Goal: Task Accomplishment & Management: Manage account settings

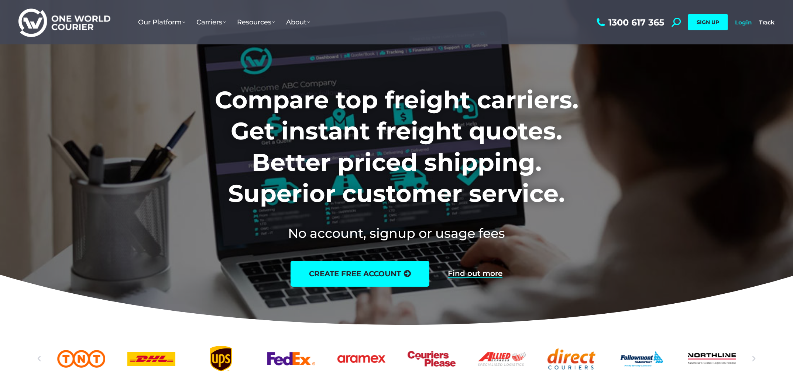
click at [741, 19] on link "Login" at bounding box center [743, 22] width 17 height 7
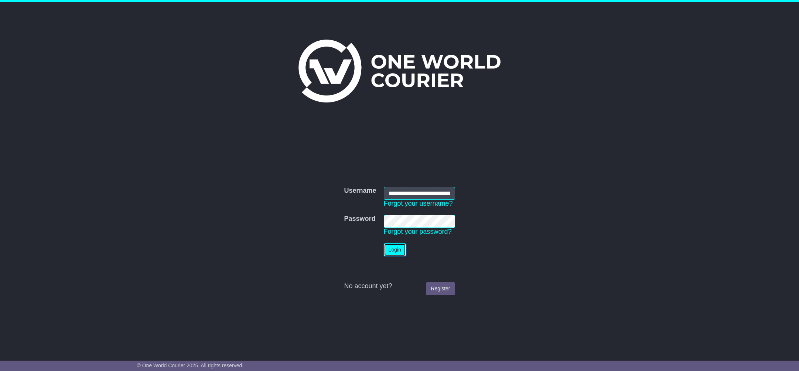
click at [403, 249] on button "Login" at bounding box center [395, 249] width 22 height 13
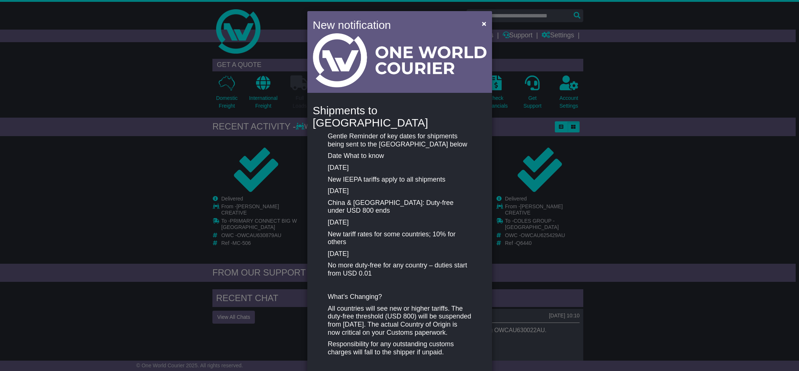
click at [683, 51] on div "New notification × Shipments to the United States Gentle Reminder of key dates …" at bounding box center [399, 185] width 799 height 371
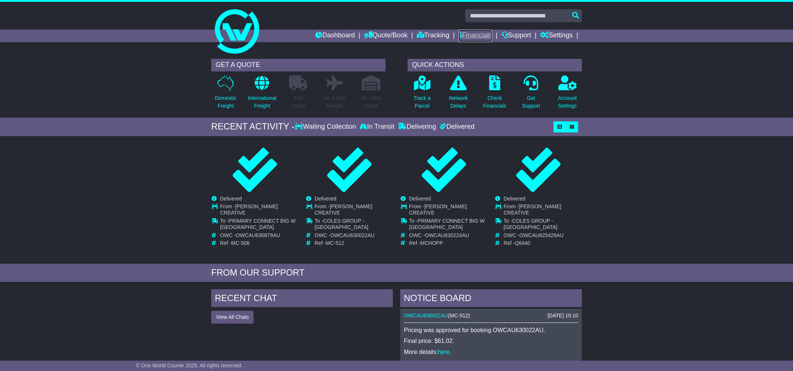
click at [489, 35] on link "Financials" at bounding box center [476, 36] width 34 height 13
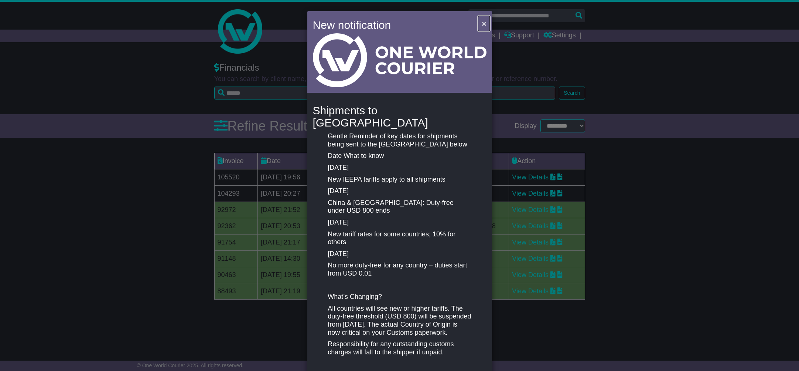
click at [482, 23] on span "×" at bounding box center [484, 23] width 4 height 8
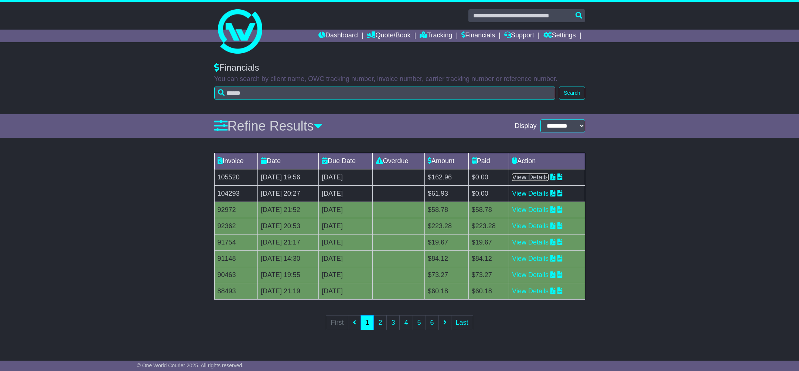
click at [540, 180] on link "View Details" at bounding box center [530, 176] width 37 height 7
click at [531, 176] on link "View Details" at bounding box center [530, 176] width 37 height 7
click at [530, 193] on link "View Details" at bounding box center [530, 193] width 37 height 7
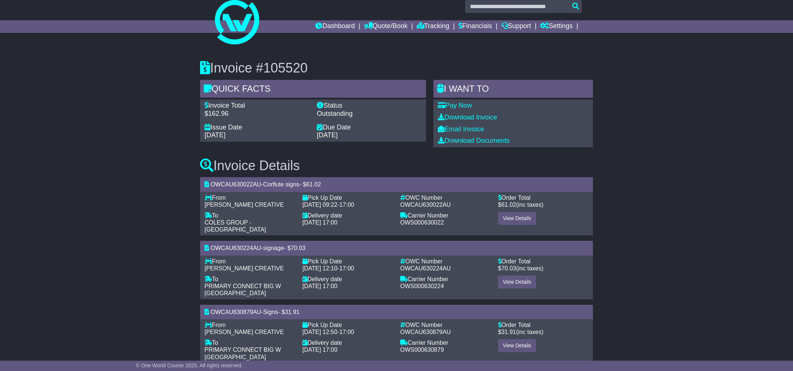
scroll to position [11, 0]
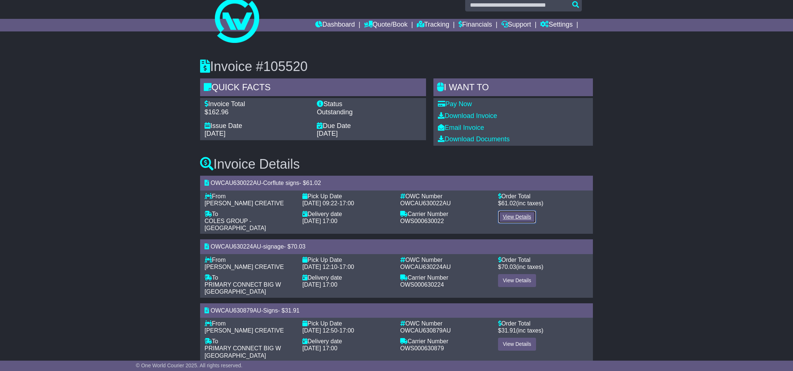
click at [522, 216] on link "View Details" at bounding box center [517, 216] width 38 height 13
click at [520, 277] on link "View Details" at bounding box center [517, 280] width 38 height 13
click at [518, 337] on link "View Details" at bounding box center [517, 343] width 38 height 13
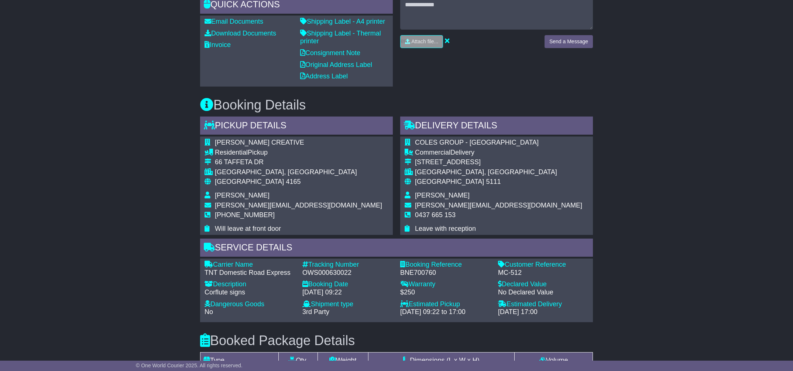
scroll to position [58, 0]
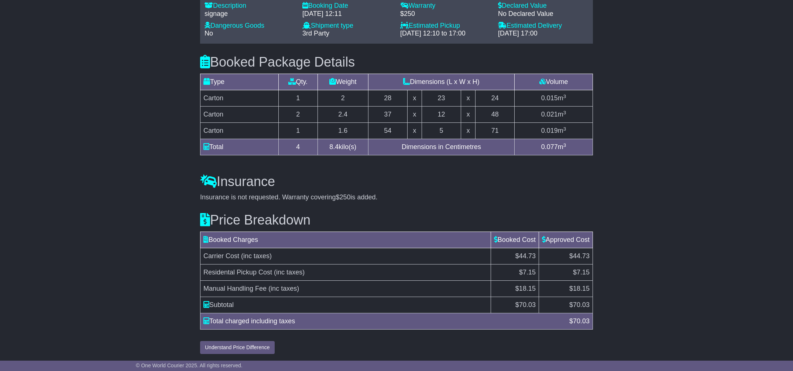
scroll to position [628, 0]
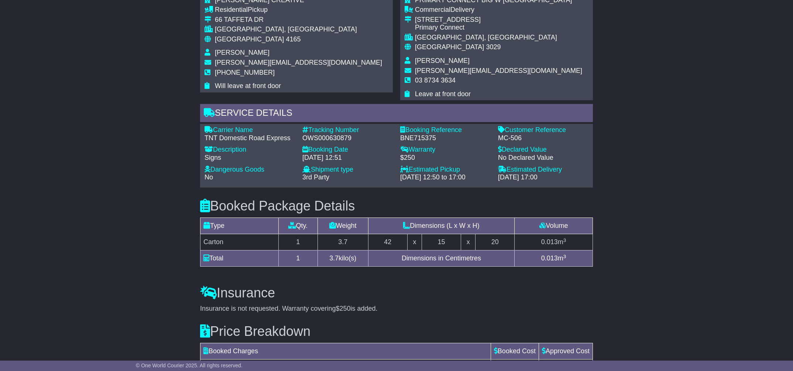
scroll to position [550, 0]
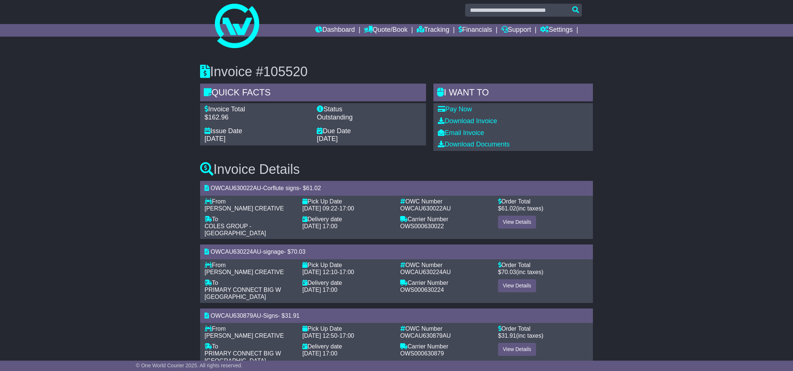
scroll to position [11, 0]
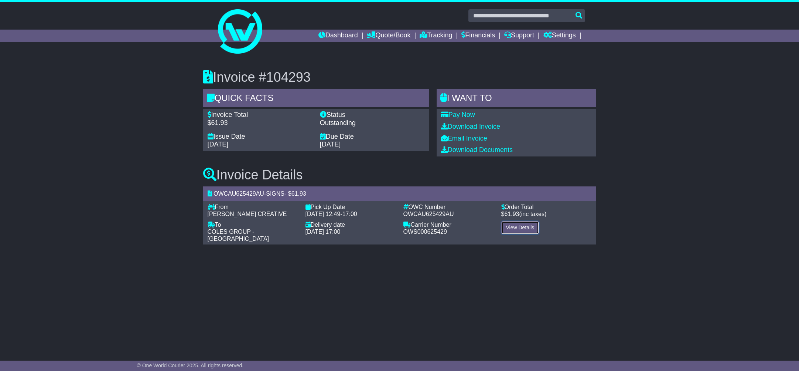
click at [526, 230] on link "View Details" at bounding box center [520, 227] width 38 height 13
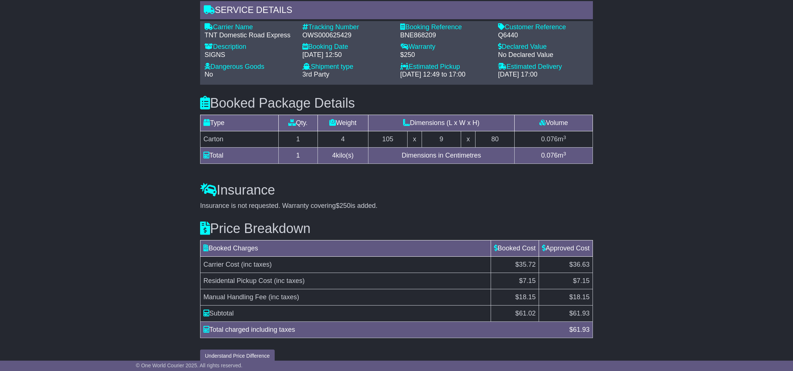
scroll to position [516, 0]
